Goal: Obtain resource: Obtain resource

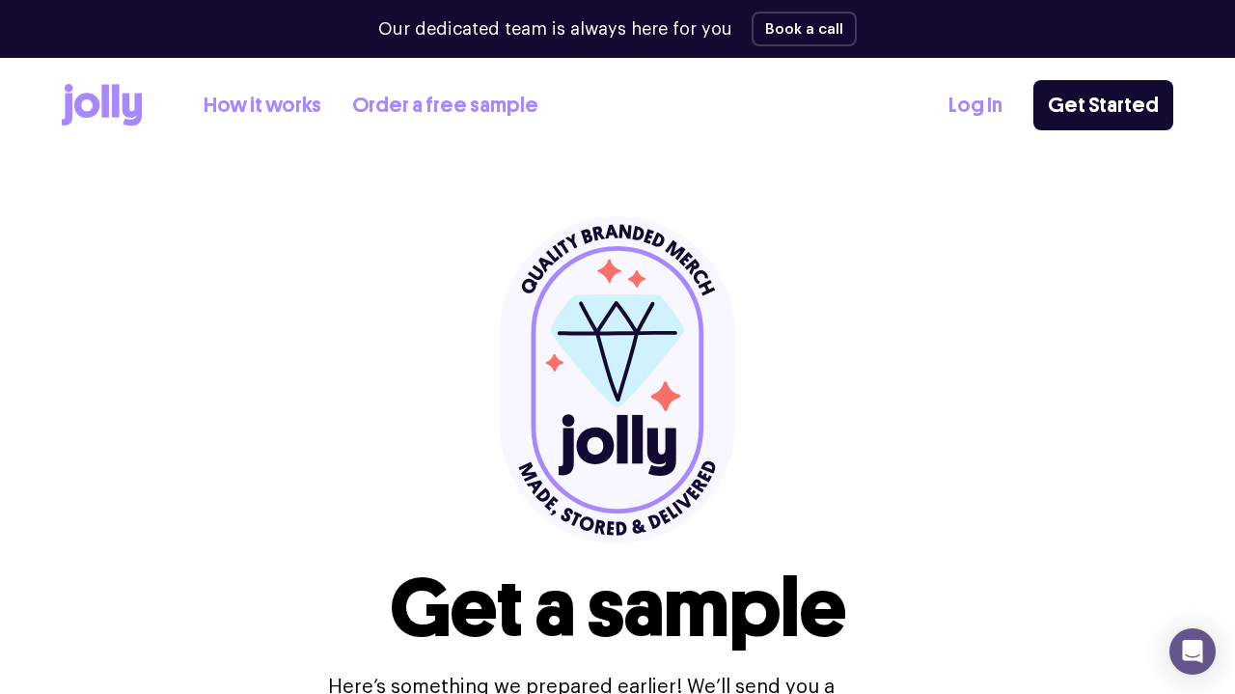
click at [282, 99] on link "How it works" at bounding box center [263, 106] width 118 height 32
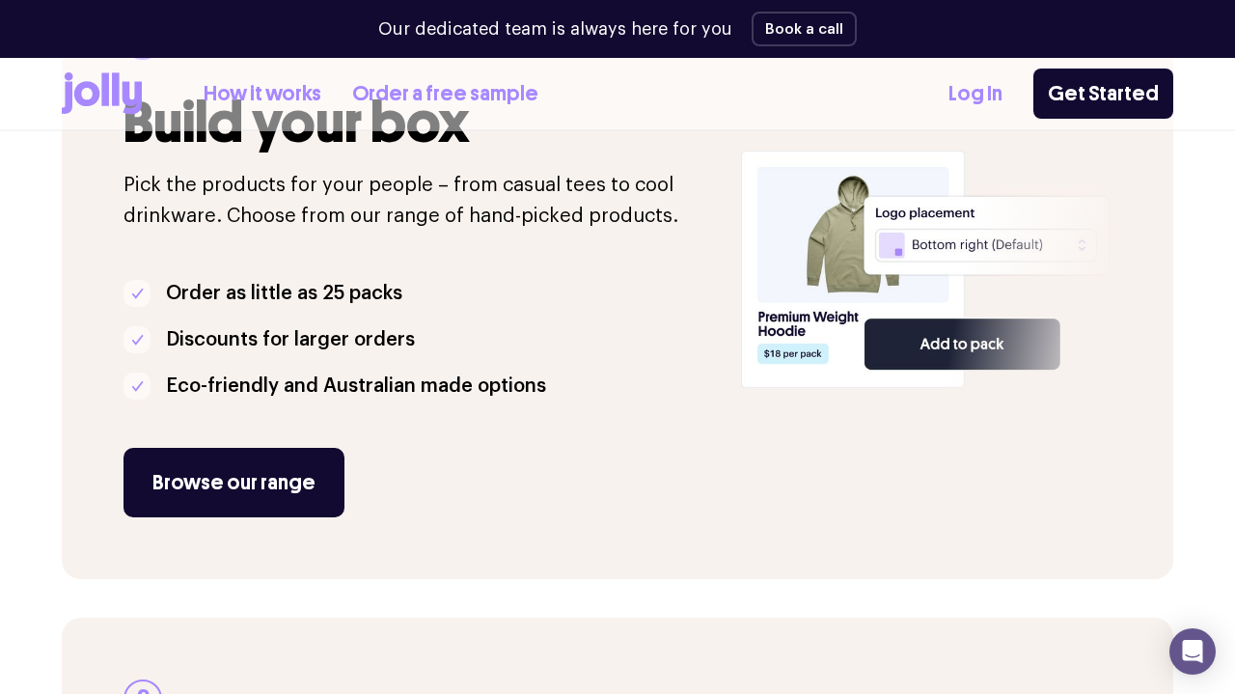
scroll to position [418, 0]
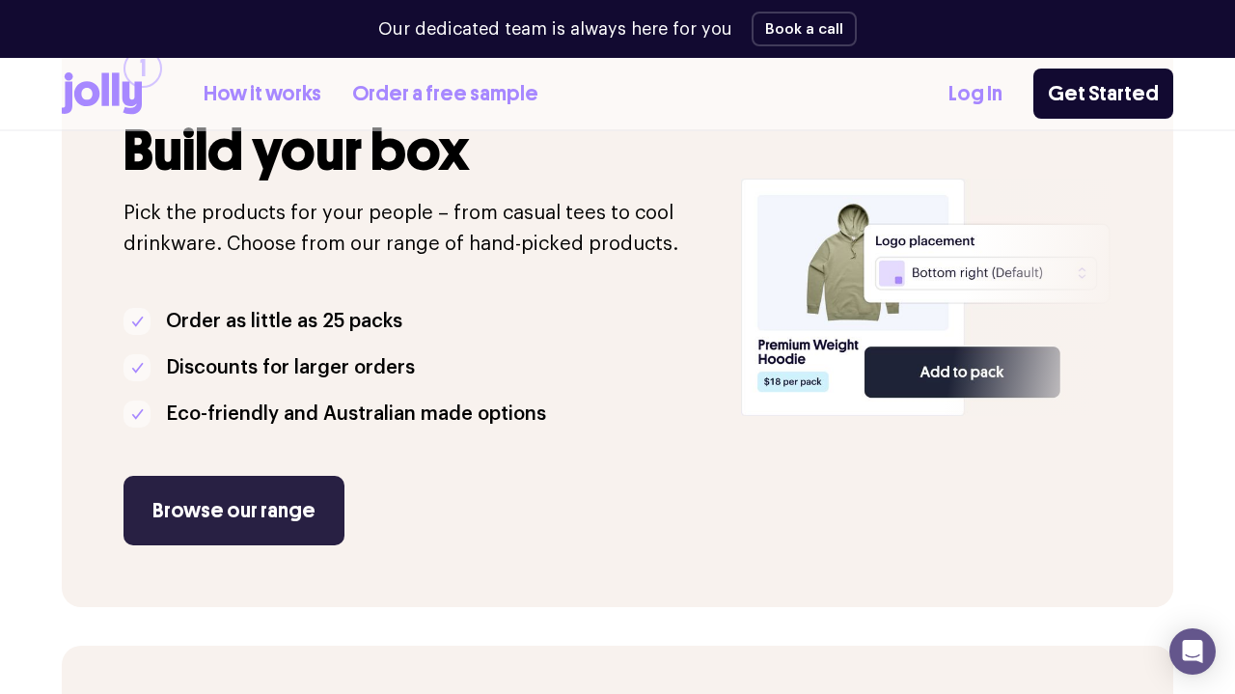
click at [237, 493] on link "Browse our range" at bounding box center [234, 510] width 221 height 69
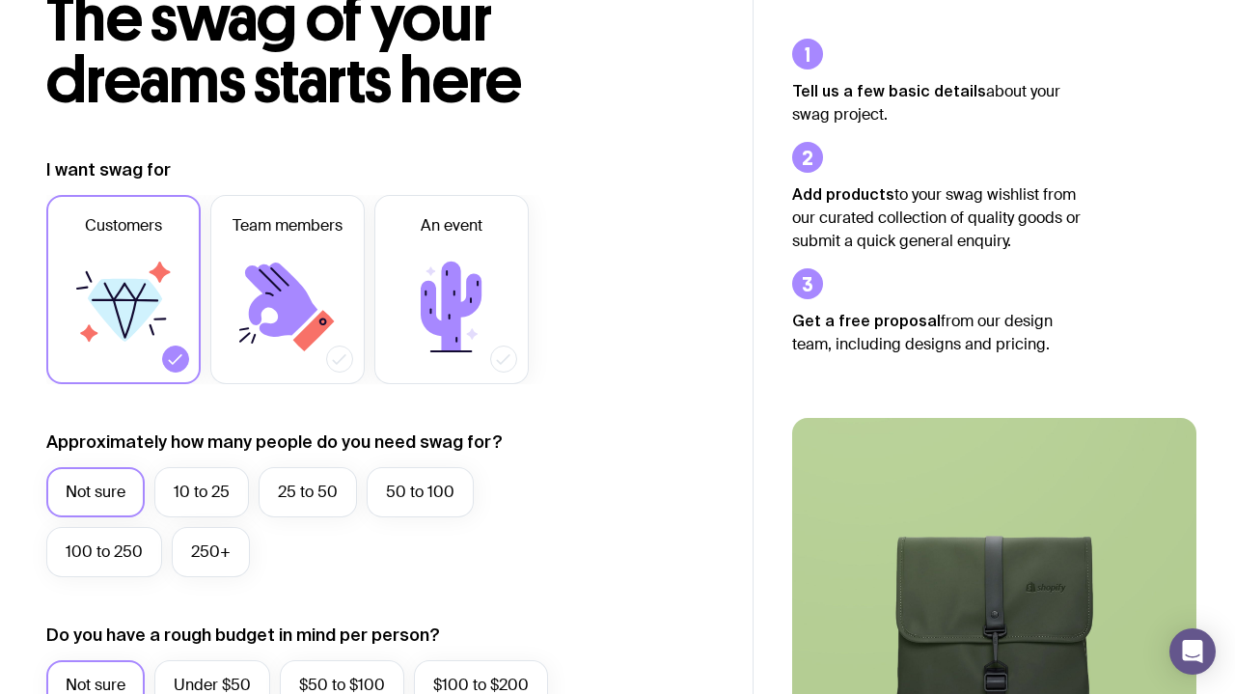
scroll to position [175, 0]
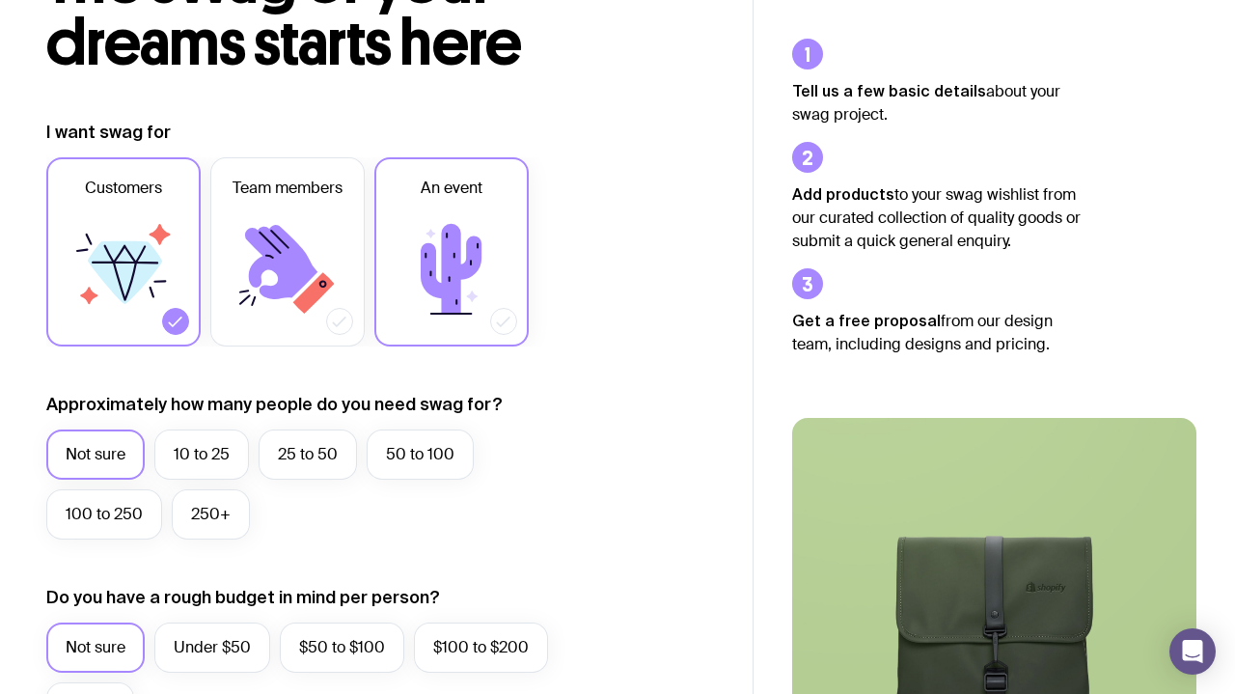
click at [439, 261] on icon at bounding box center [452, 269] width 116 height 116
click at [0, 0] on input "An event" at bounding box center [0, 0] width 0 height 0
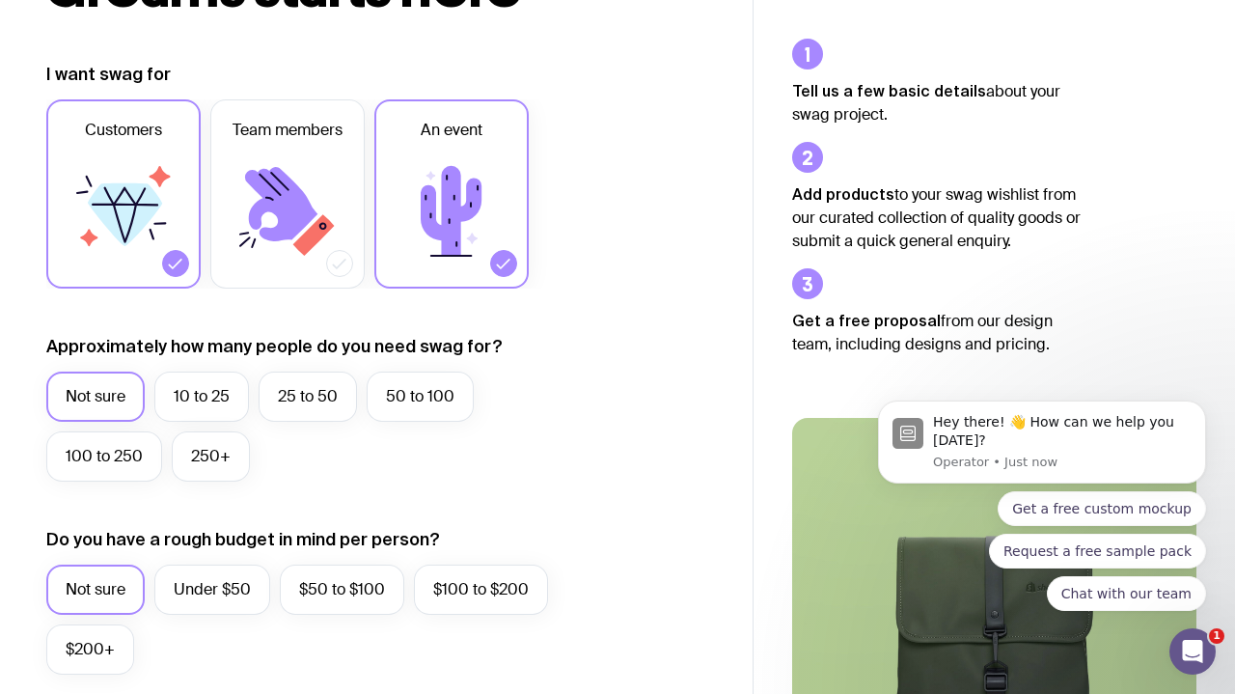
scroll to position [233, 0]
click at [198, 462] on label "250+" at bounding box center [211, 456] width 78 height 50
click at [0, 0] on input "250+" at bounding box center [0, 0] width 0 height 0
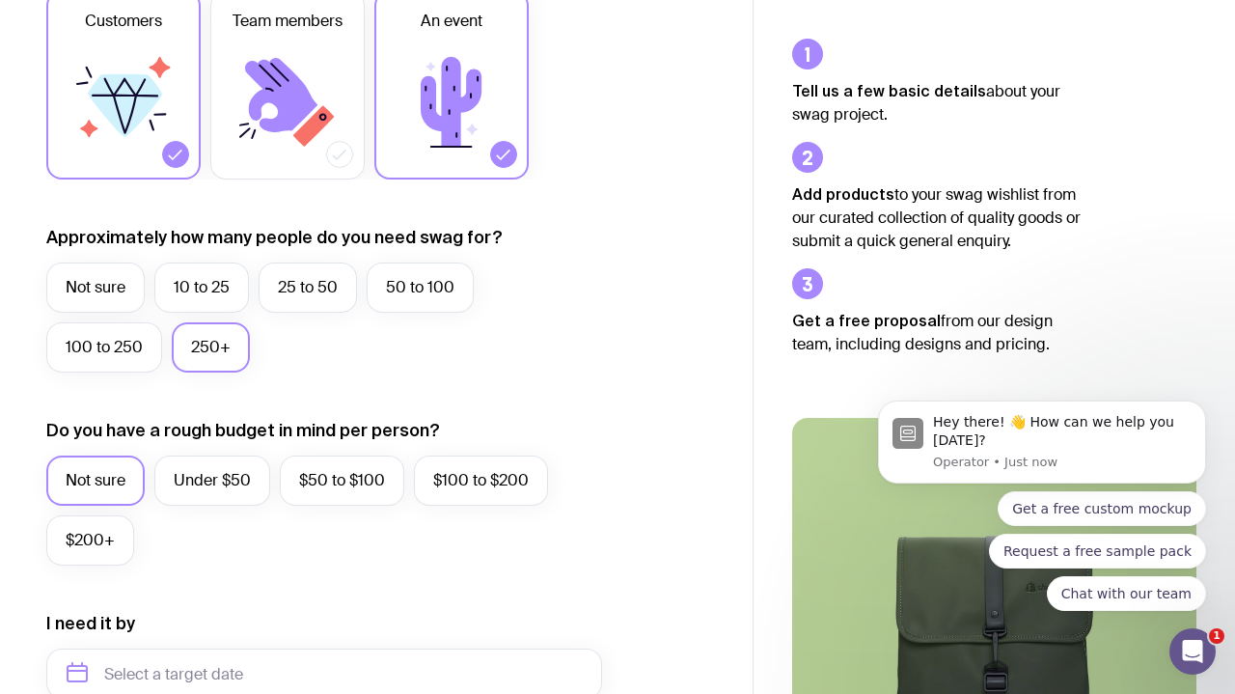
scroll to position [383, 0]
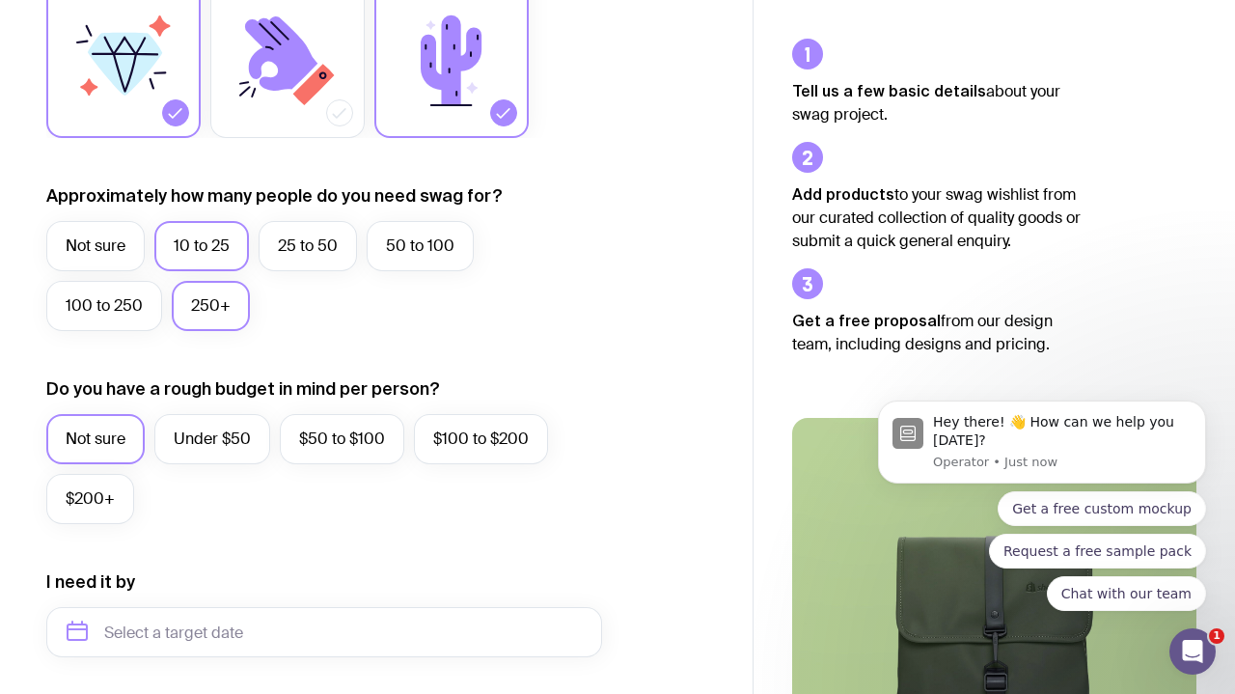
click at [200, 244] on label "10 to 25" at bounding box center [201, 246] width 95 height 50
click at [0, 0] on input "10 to 25" at bounding box center [0, 0] width 0 height 0
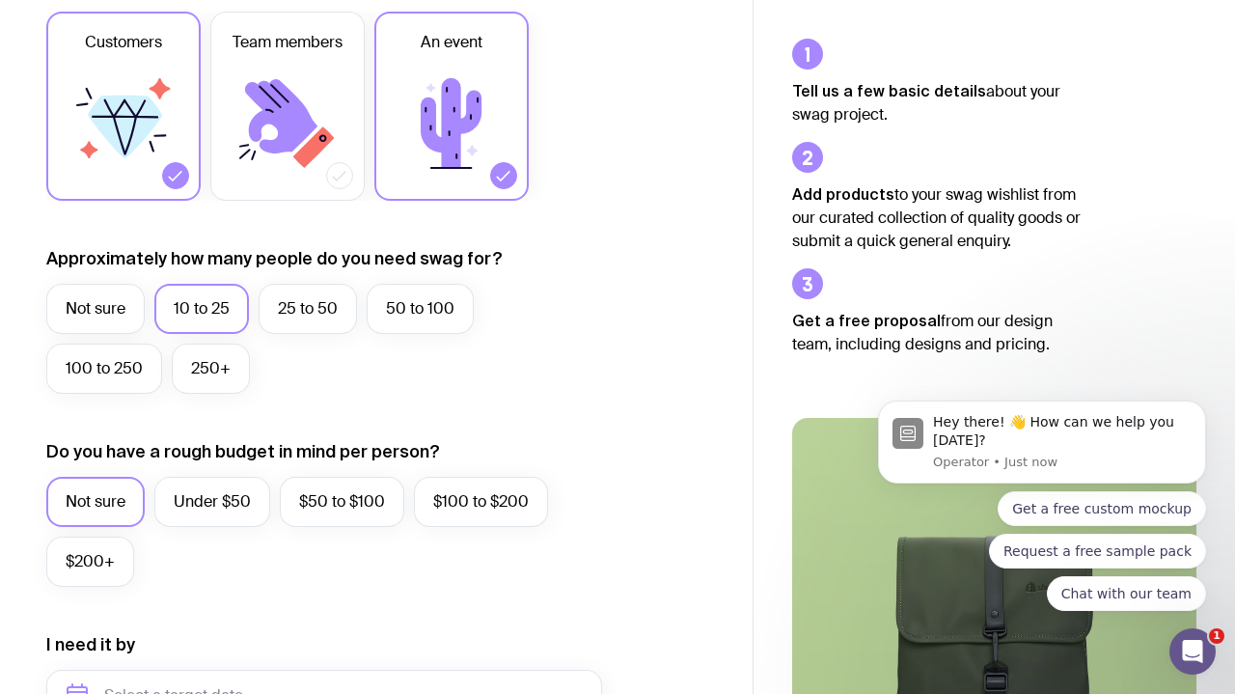
scroll to position [255, 0]
